Goal: Information Seeking & Learning: Learn about a topic

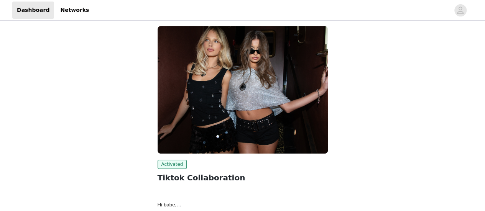
scroll to position [161, 0]
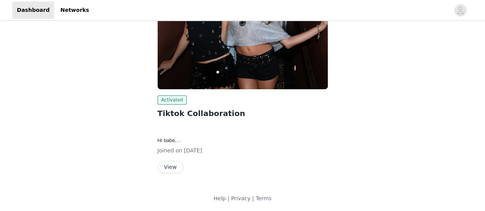
click at [171, 163] on button "View" at bounding box center [171, 167] width 26 height 12
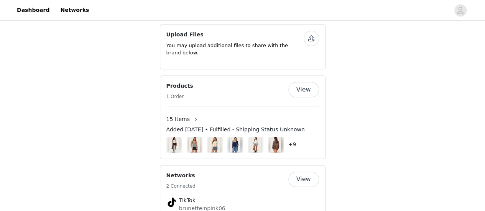
scroll to position [465, 0]
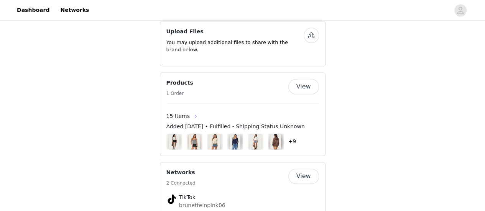
click at [193, 110] on button "button" at bounding box center [196, 116] width 12 height 12
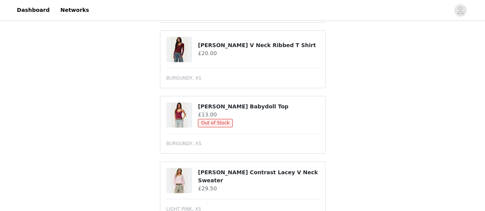
scroll to position [494, 0]
drag, startPoint x: 251, startPoint y: 105, endPoint x: 197, endPoint y: 107, distance: 53.4
click at [197, 107] on div "[PERSON_NAME] Babydoll Top £13.00 Out of Stock" at bounding box center [242, 114] width 153 height 25
copy div "[PERSON_NAME] Babydoll Top"
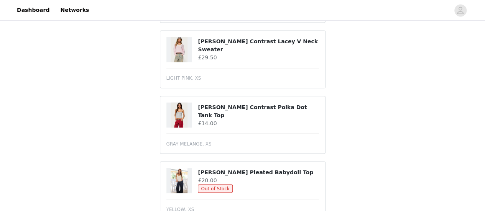
scroll to position [668, 0]
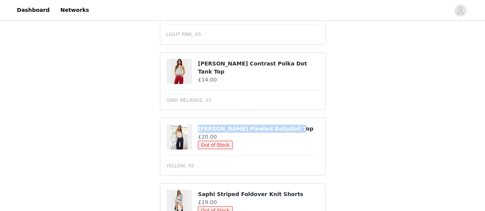
drag, startPoint x: 288, startPoint y: 127, endPoint x: 199, endPoint y: 125, distance: 89.0
click at [199, 125] on h4 "[PERSON_NAME] Pleated Babydoll Top" at bounding box center [258, 129] width 121 height 8
copy h4 "[PERSON_NAME] Pleated Babydoll Top"
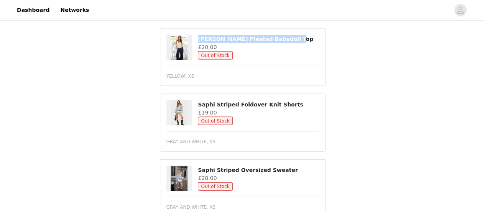
scroll to position [758, 0]
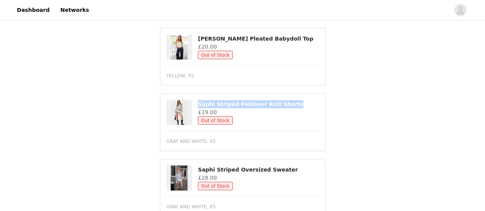
drag, startPoint x: 282, startPoint y: 102, endPoint x: 196, endPoint y: 103, distance: 86.7
click at [196, 103] on div "Saphi Striped Foldover Knit Shorts £19.00 Out of Stock" at bounding box center [242, 112] width 153 height 25
copy div "Saphi Striped Foldover Knit Shorts"
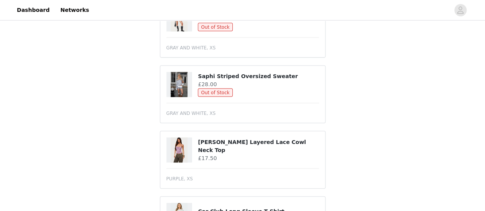
scroll to position [854, 0]
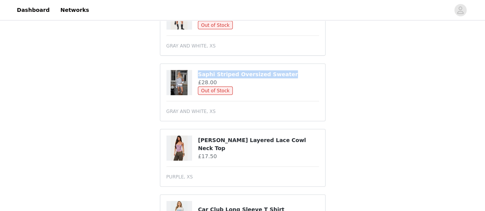
drag, startPoint x: 277, startPoint y: 74, endPoint x: 193, endPoint y: 71, distance: 83.7
click at [193, 71] on div "Saphi Striped Oversized Sweater £28.00 Out of Stock" at bounding box center [242, 82] width 153 height 25
copy div "Saphi Striped Oversized Sweater"
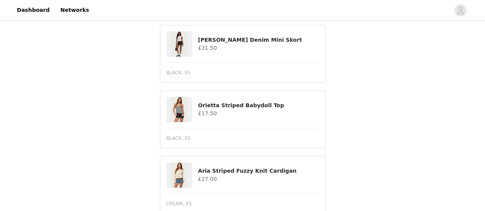
scroll to position [0, 0]
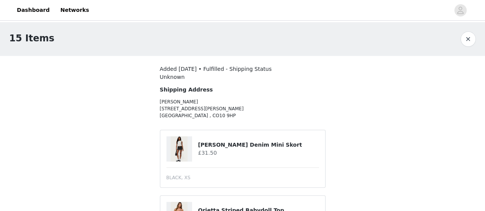
click at [192, 102] on p "[PERSON_NAME][GEOGRAPHIC_DATA][STREET_ADDRESS][PERSON_NAME]" at bounding box center [222, 109] width 124 height 21
drag, startPoint x: 190, startPoint y: 100, endPoint x: 157, endPoint y: 100, distance: 32.2
copy p "[PERSON_NAME]"
